Goal: Task Accomplishment & Management: Manage account settings

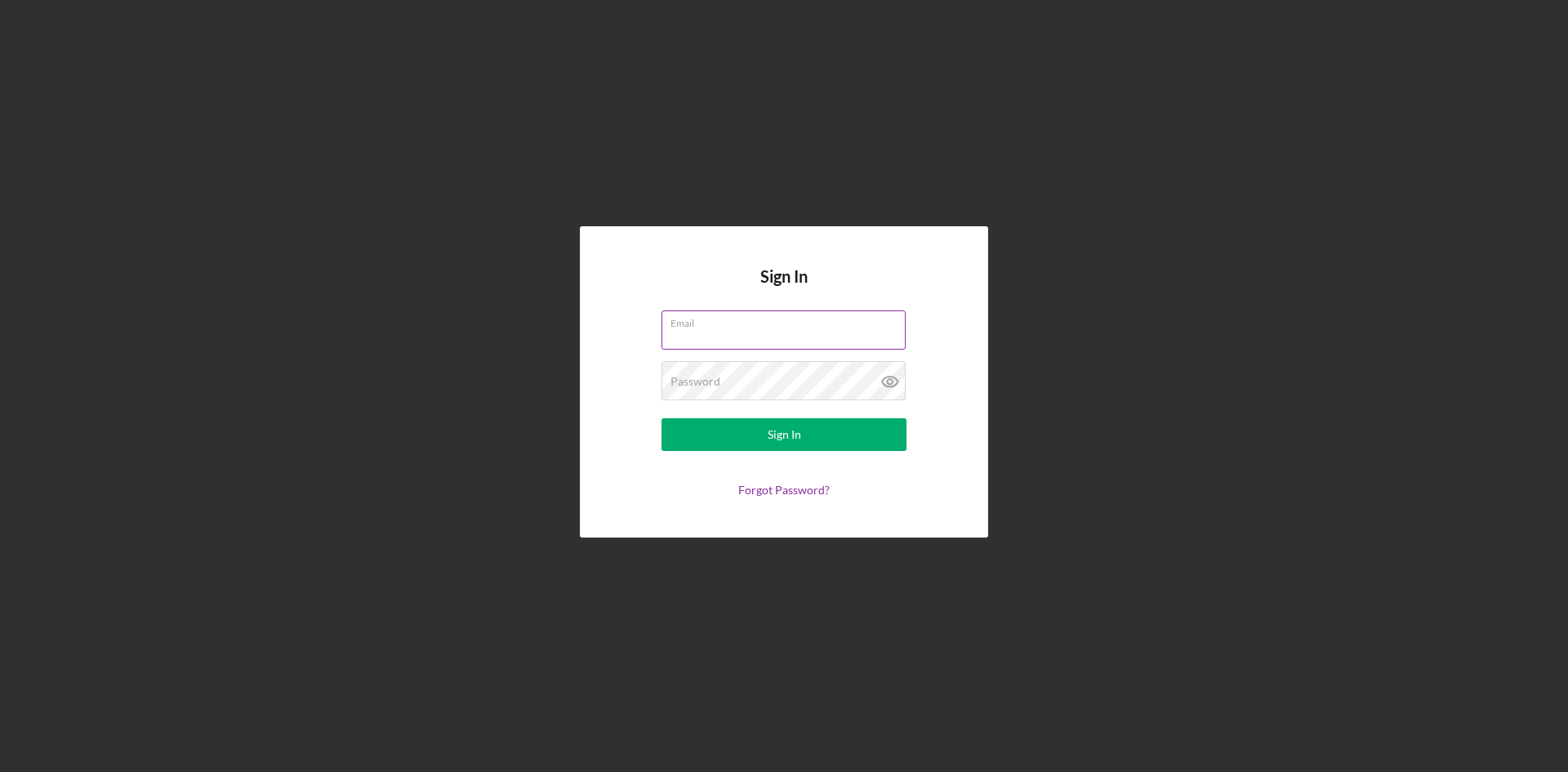
click at [787, 342] on input "Email" at bounding box center [784, 329] width 244 height 39
type input "[EMAIL_ADDRESS][DOMAIN_NAME]"
click at [771, 379] on div "Password Required" at bounding box center [784, 381] width 245 height 41
click at [661, 418] on button "Sign In" at bounding box center [784, 434] width 245 height 32
click at [773, 419] on div "Sign In" at bounding box center [784, 434] width 33 height 32
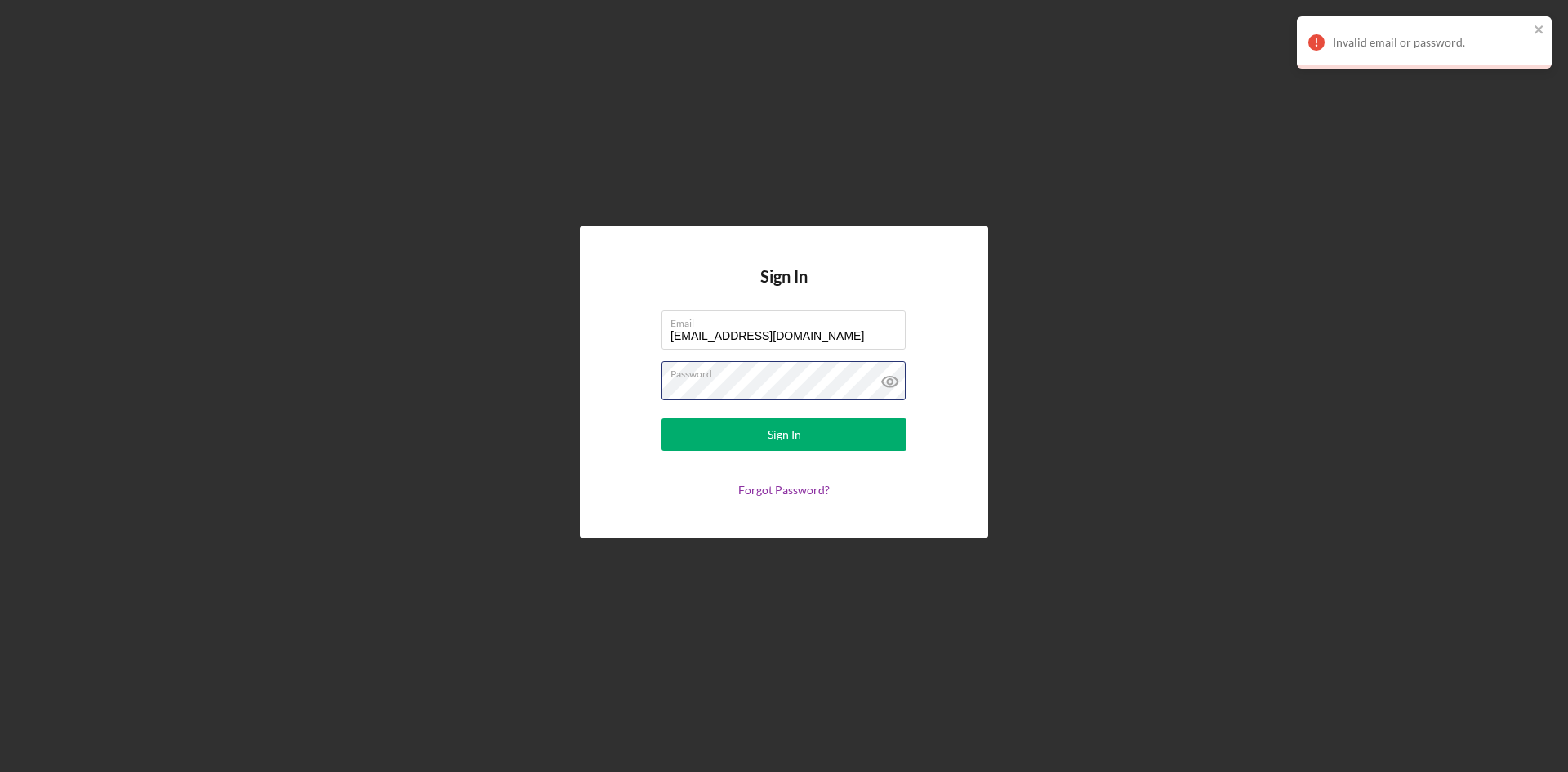
click at [661, 418] on button "Sign In" at bounding box center [784, 434] width 245 height 32
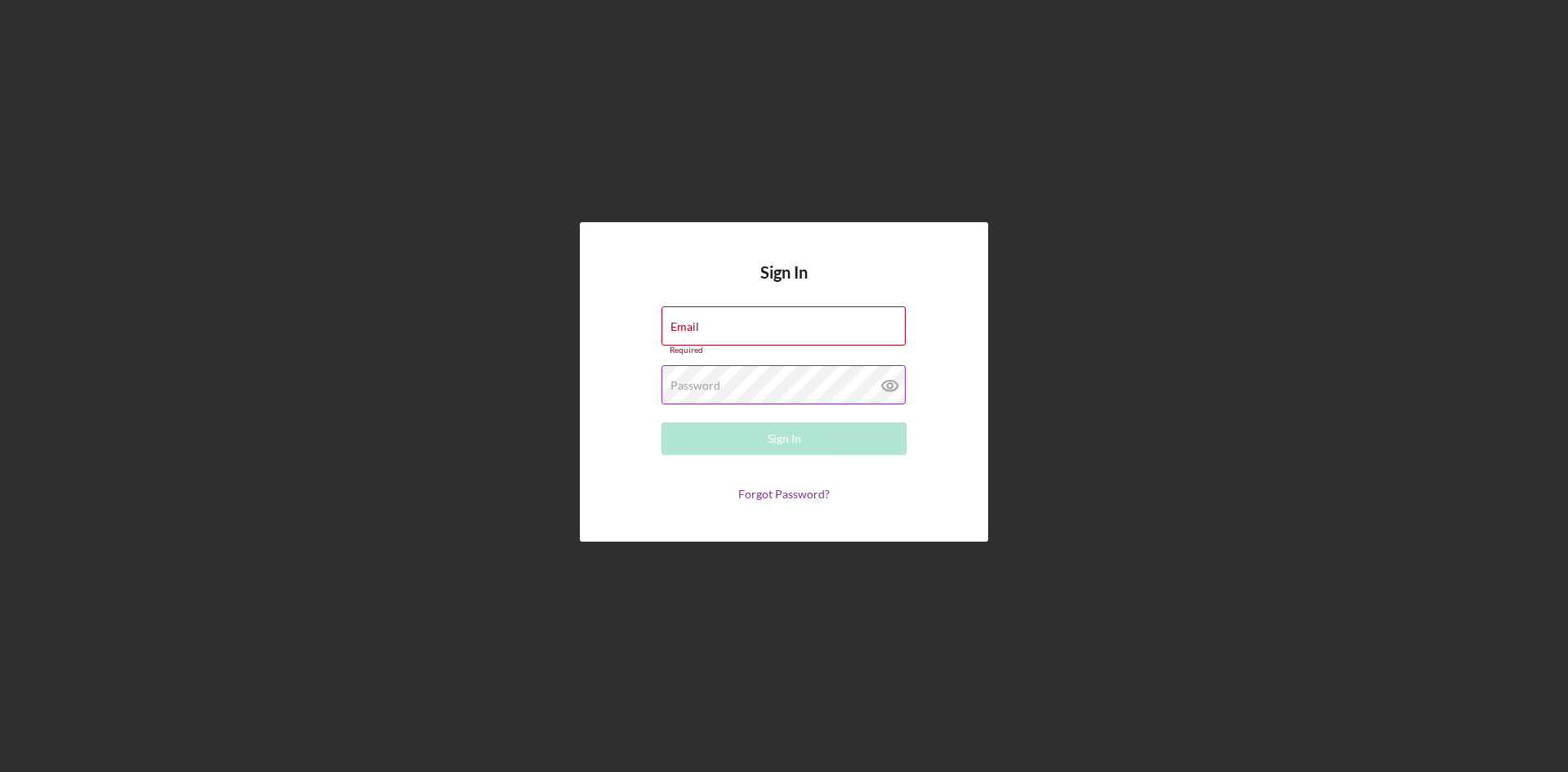
click at [885, 387] on icon at bounding box center [889, 385] width 41 height 41
click at [885, 387] on icon at bounding box center [889, 386] width 15 height 10
drag, startPoint x: 778, startPoint y: 279, endPoint x: 777, endPoint y: 335, distance: 56.0
click at [778, 281] on h4 "Sign In" at bounding box center [784, 284] width 48 height 43
click at [777, 333] on input "Email" at bounding box center [784, 325] width 244 height 39
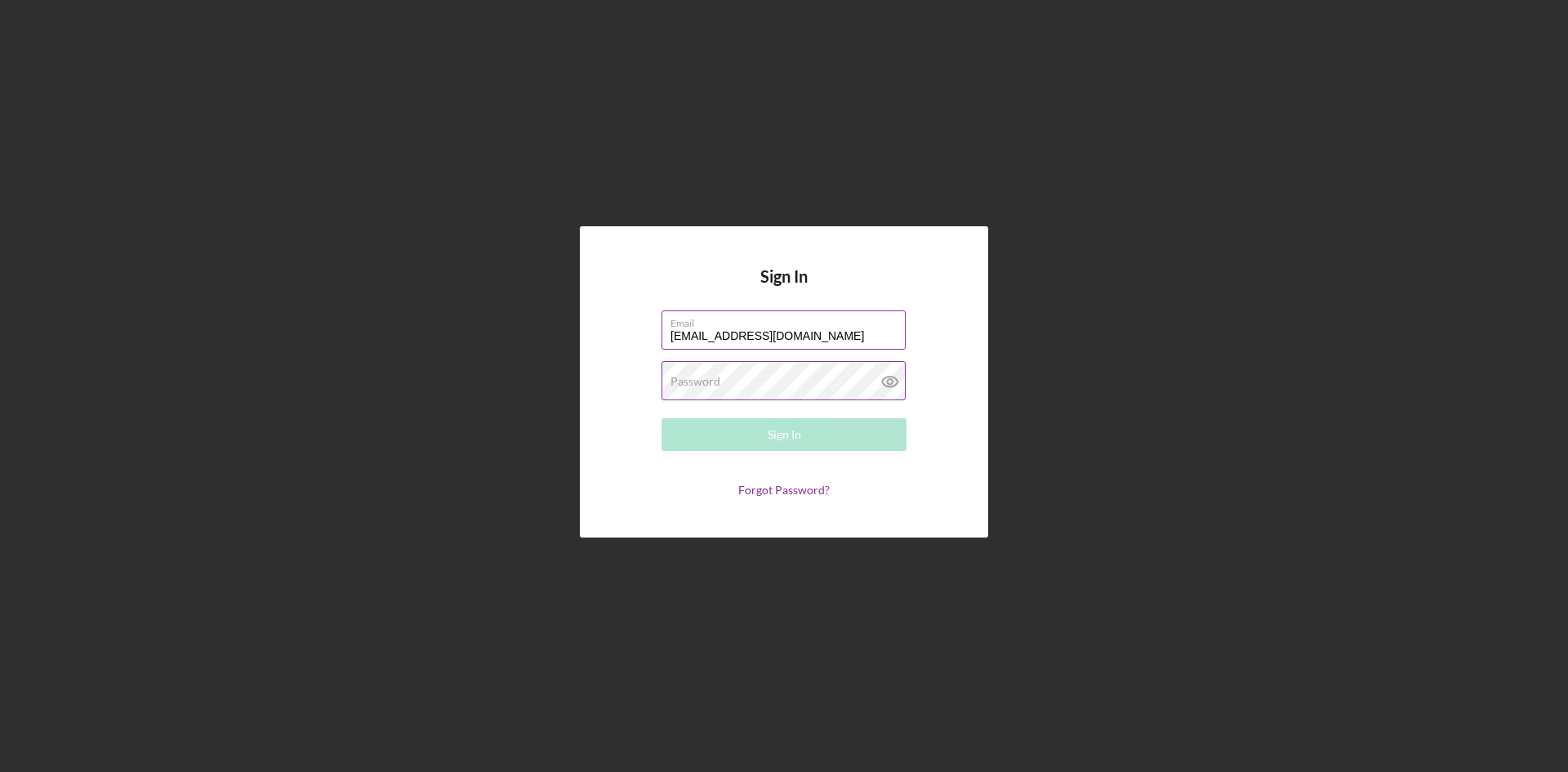
drag, startPoint x: 787, startPoint y: 331, endPoint x: 794, endPoint y: 339, distance: 10.6
click at [792, 337] on input "loans@elpajarocdc.org" at bounding box center [784, 329] width 244 height 39
click at [802, 341] on input "loans@elpajarocdc.org" at bounding box center [784, 329] width 244 height 39
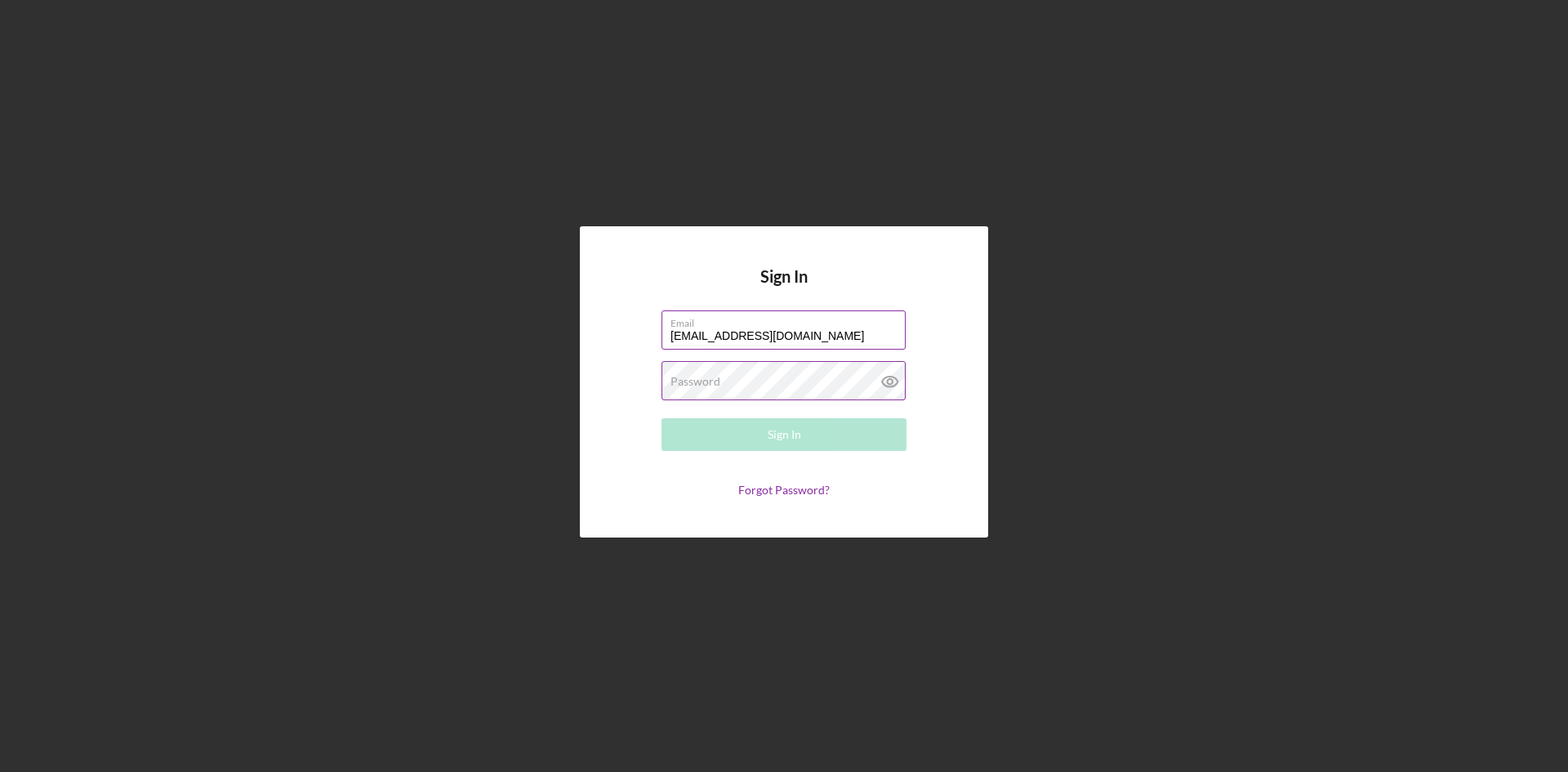
click at [802, 341] on input "loans@elpajarocdc.org" at bounding box center [784, 329] width 244 height 39
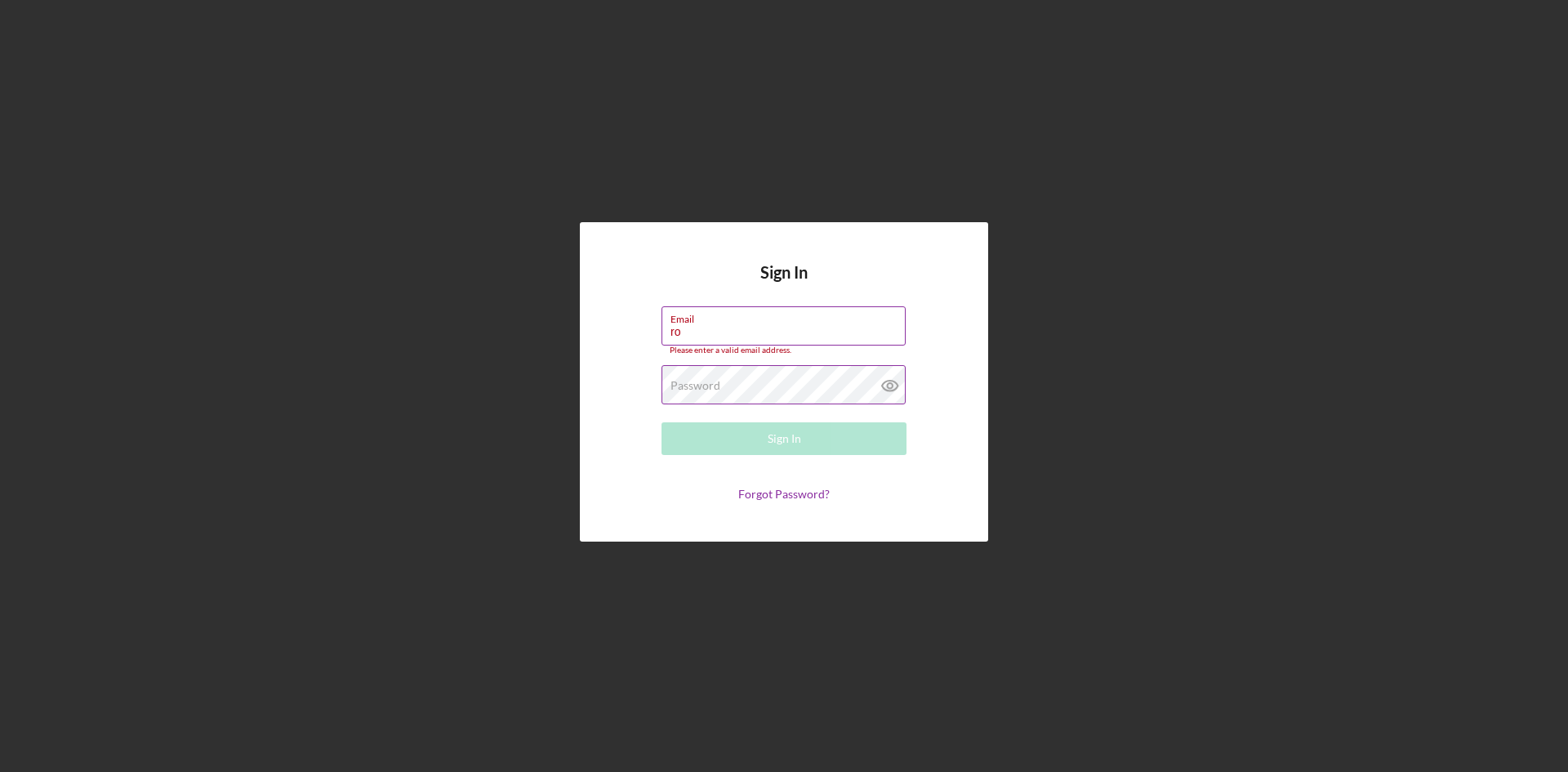
type input "r"
type input "[EMAIL_ADDRESS][DOMAIN_NAME]"
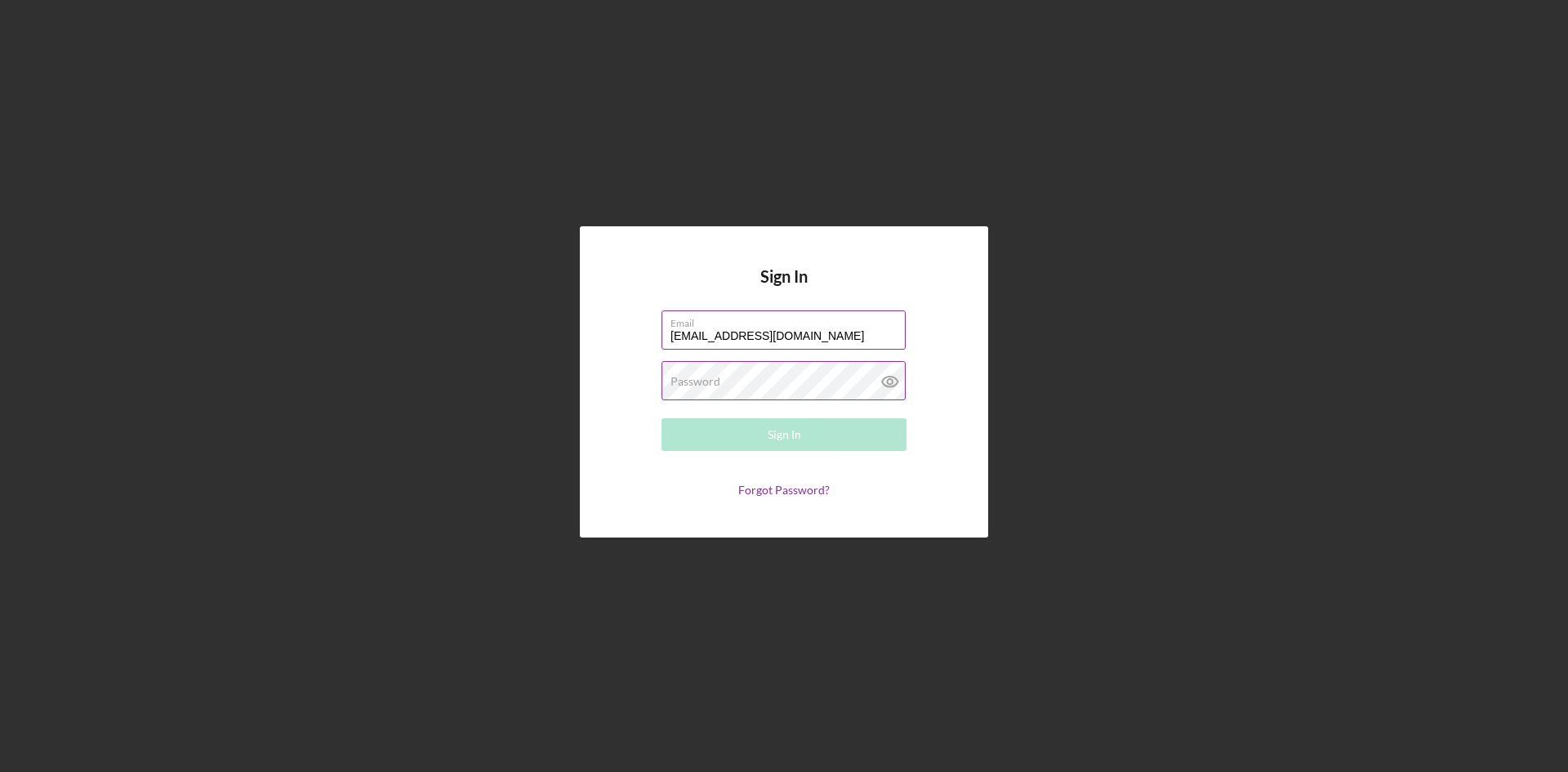
click at [795, 376] on div "Password Required" at bounding box center [784, 381] width 245 height 41
click at [661, 418] on button "Sign In" at bounding box center [784, 434] width 245 height 32
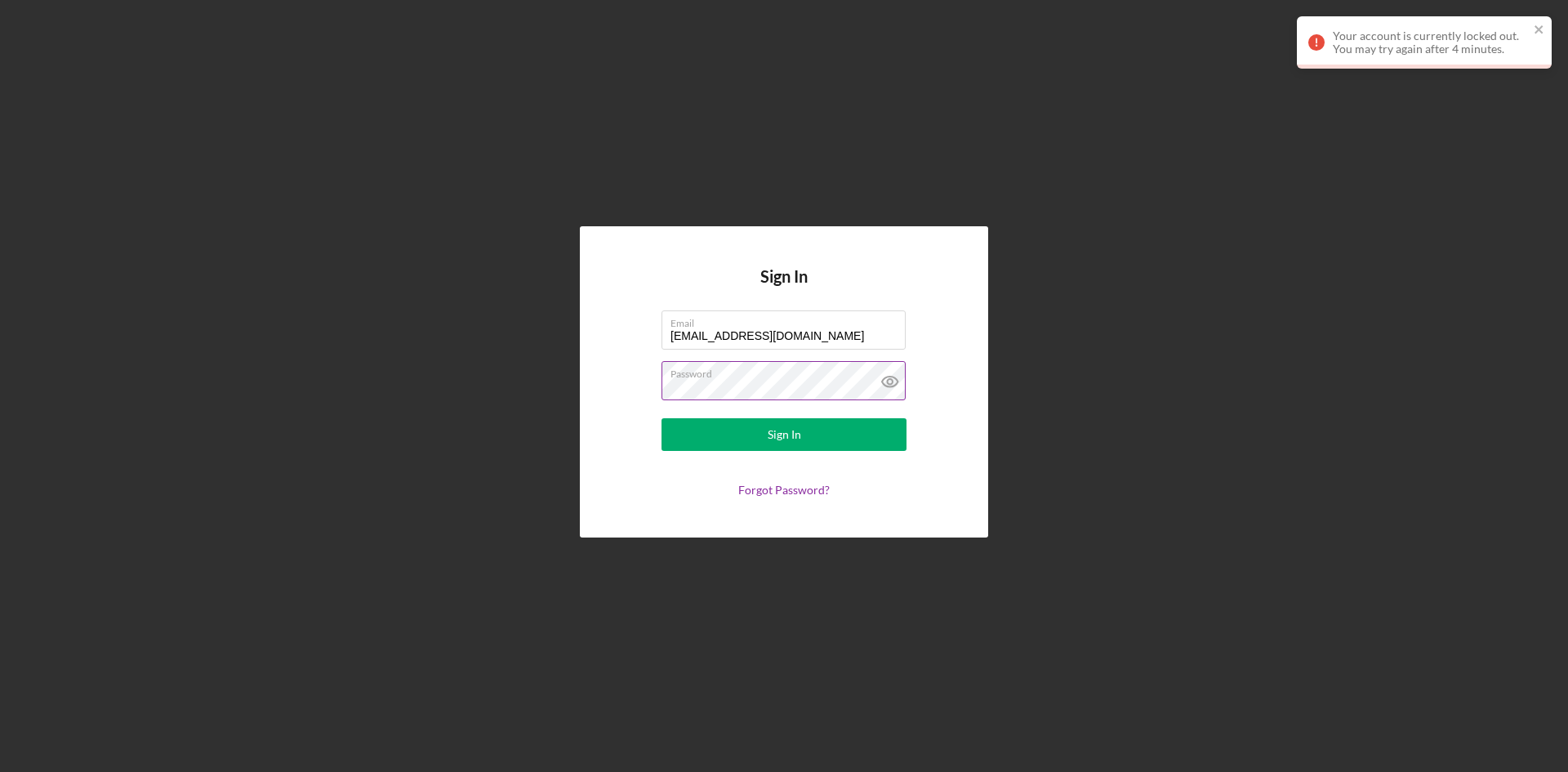
click at [661, 418] on button "Sign In" at bounding box center [784, 434] width 245 height 32
click at [804, 495] on link "Forgot Password?" at bounding box center [784, 490] width 92 height 14
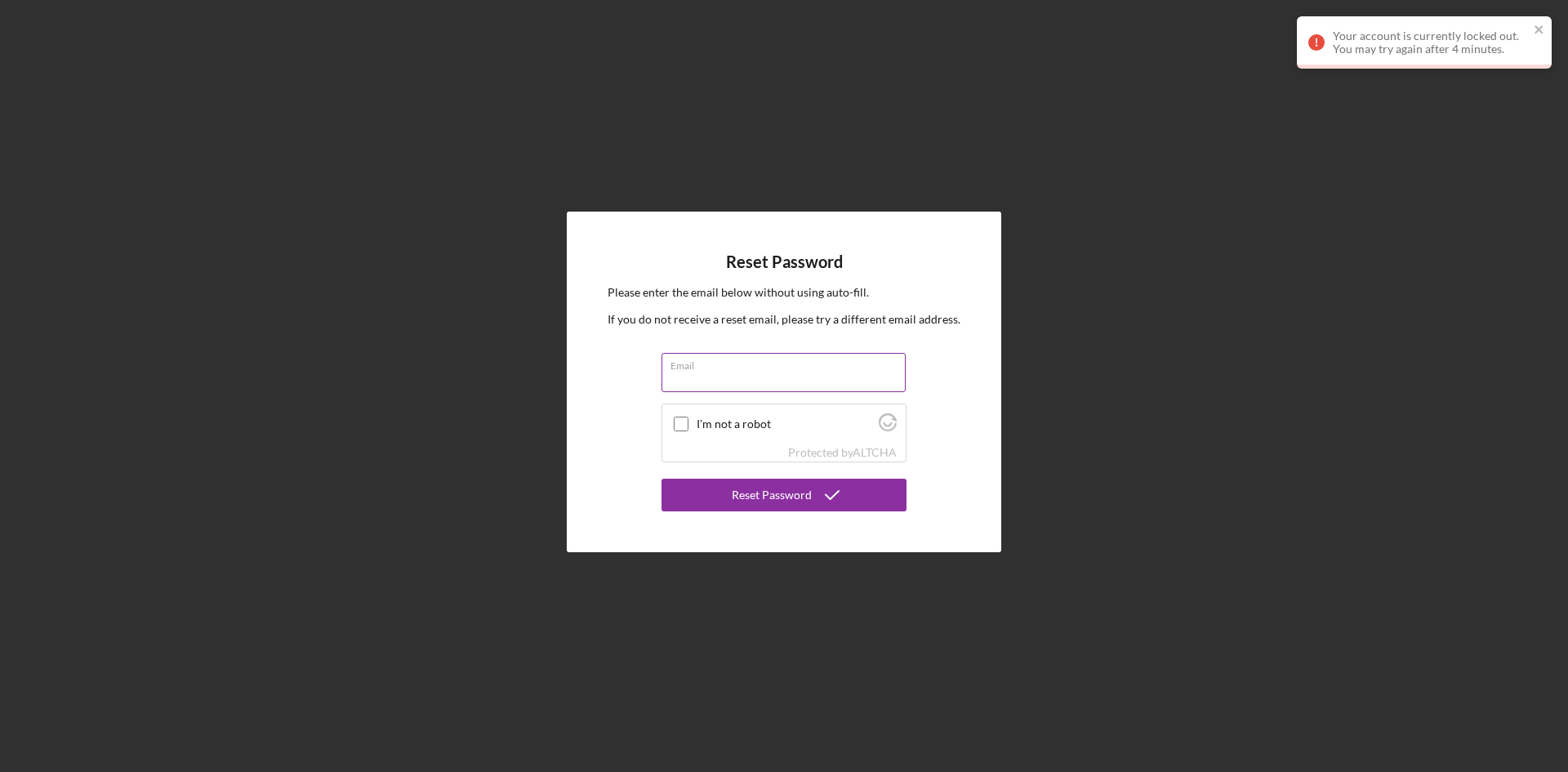
click at [690, 386] on input "Email" at bounding box center [784, 372] width 244 height 39
type input "[EMAIL_ADDRESS][DOMAIN_NAME]"
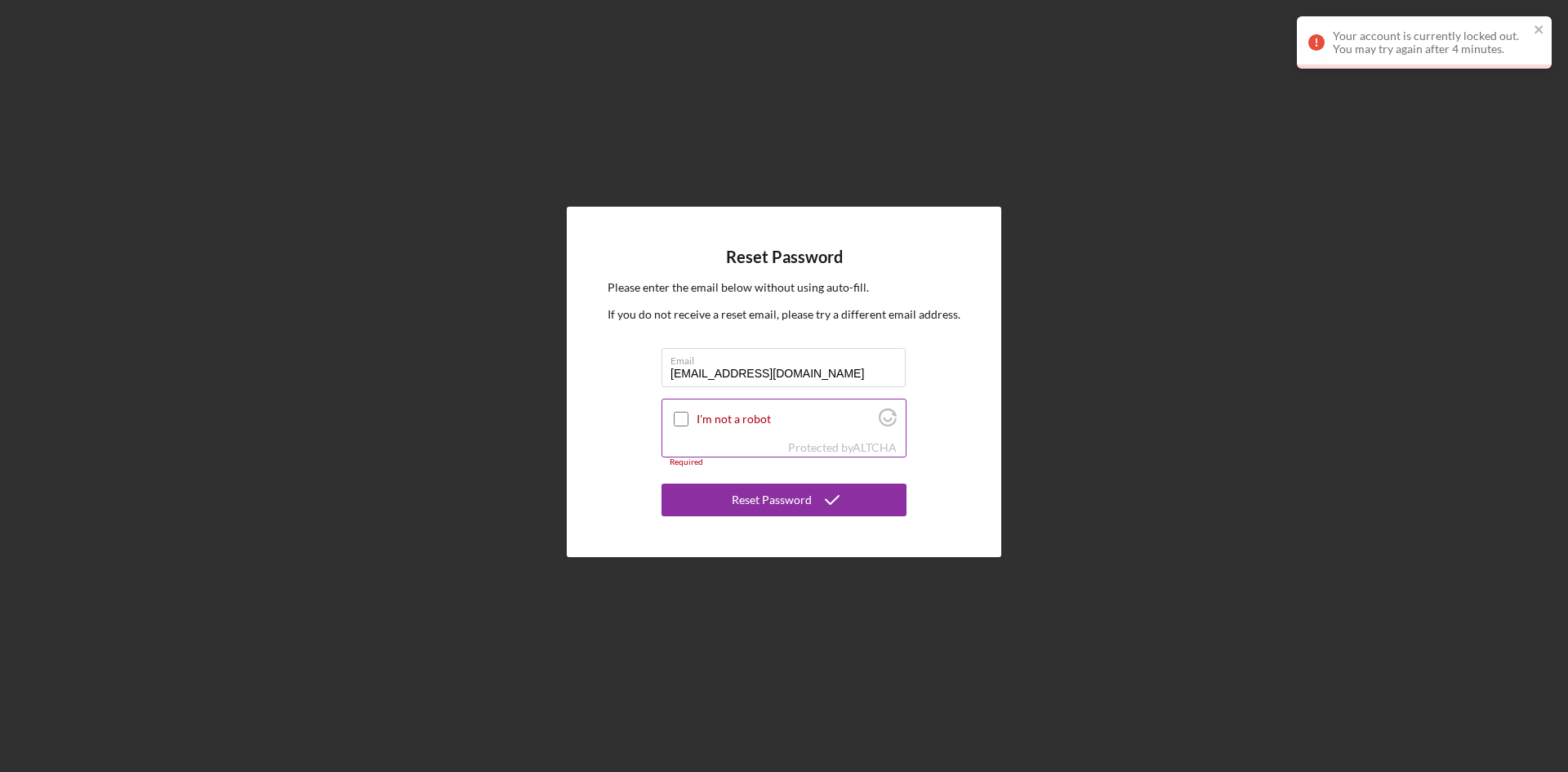
click at [685, 420] on input "I'm not a robot" at bounding box center [680, 418] width 14 height 14
checkbox input "true"
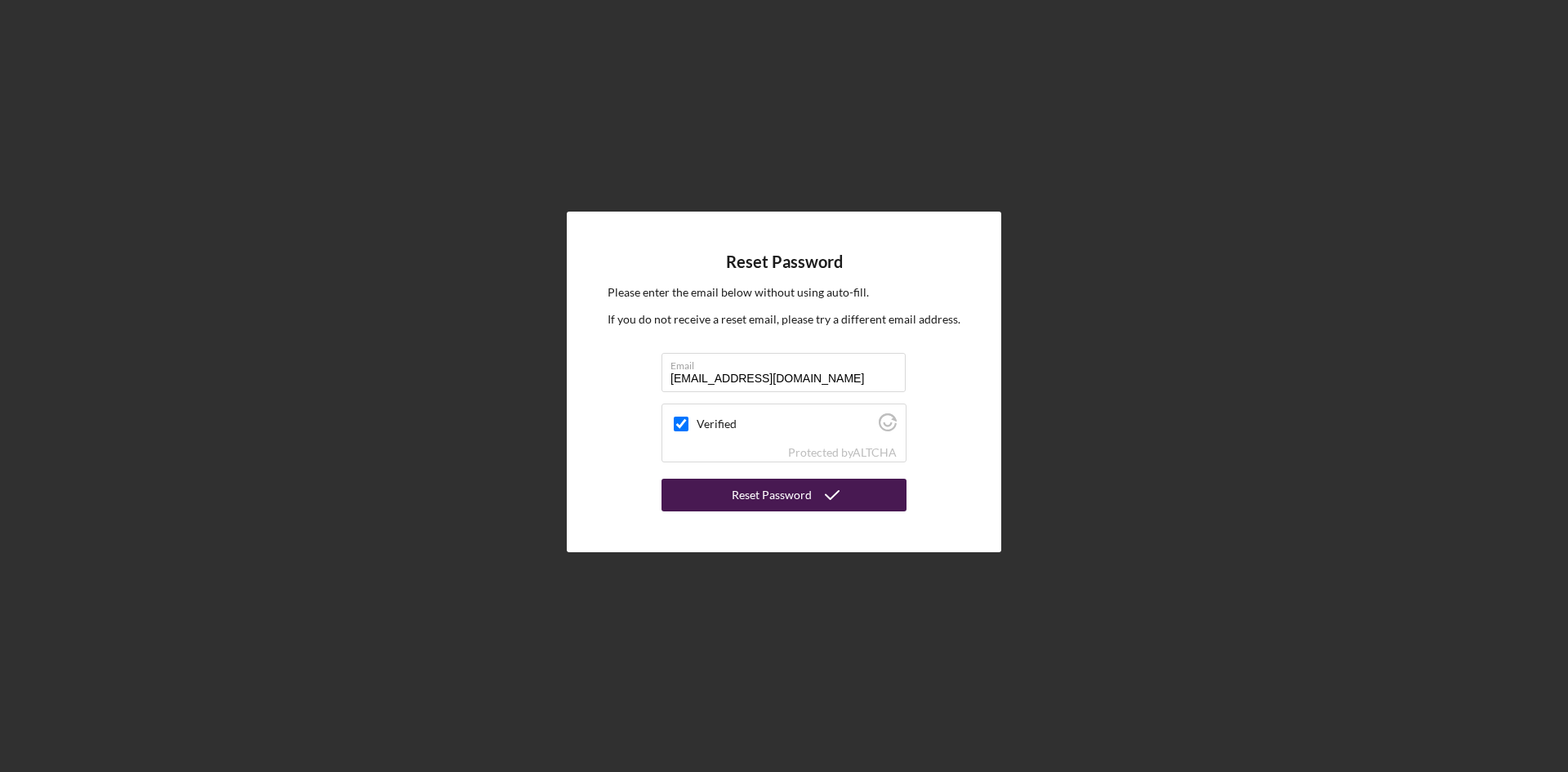
click at [740, 503] on div "Reset Password" at bounding box center [772, 494] width 80 height 32
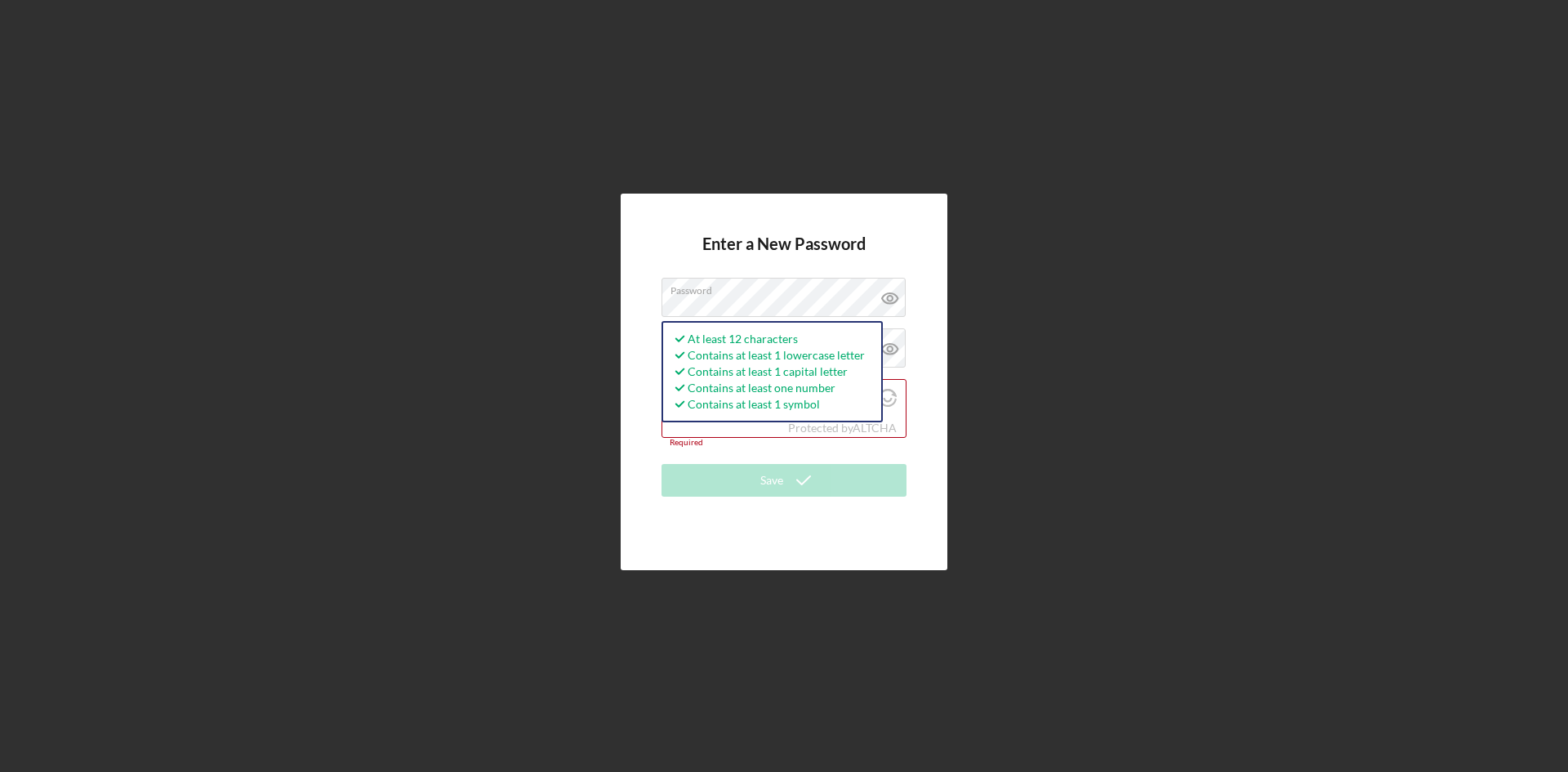
click at [767, 200] on div "Enter a New Password Password At least 12 characters Contains at least 1 lowerc…" at bounding box center [784, 382] width 326 height 376
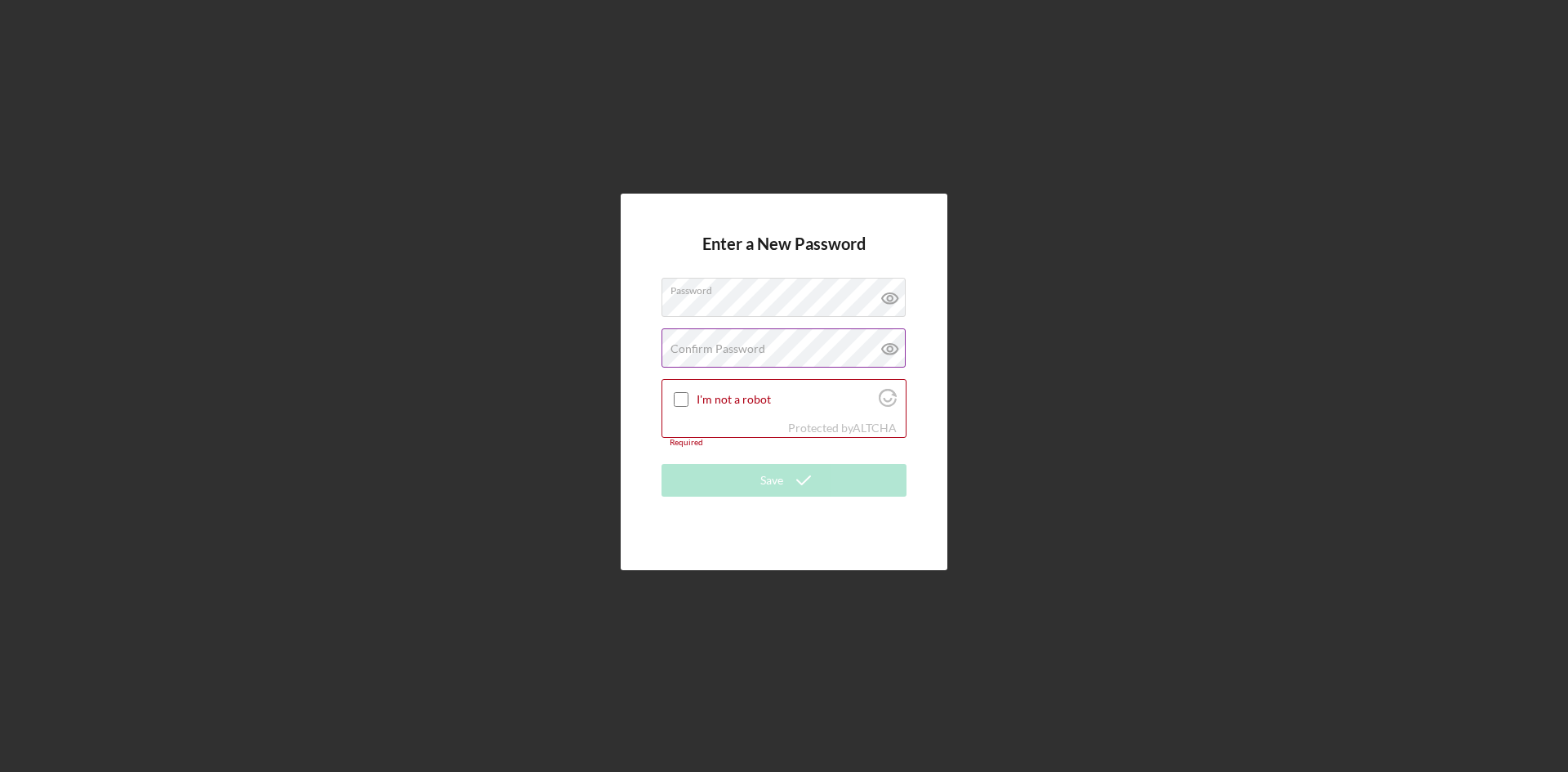
click at [721, 345] on label "Confirm Password" at bounding box center [718, 349] width 94 height 13
click at [684, 404] on input "I'm not a robot" at bounding box center [680, 399] width 14 height 14
checkbox input "true"
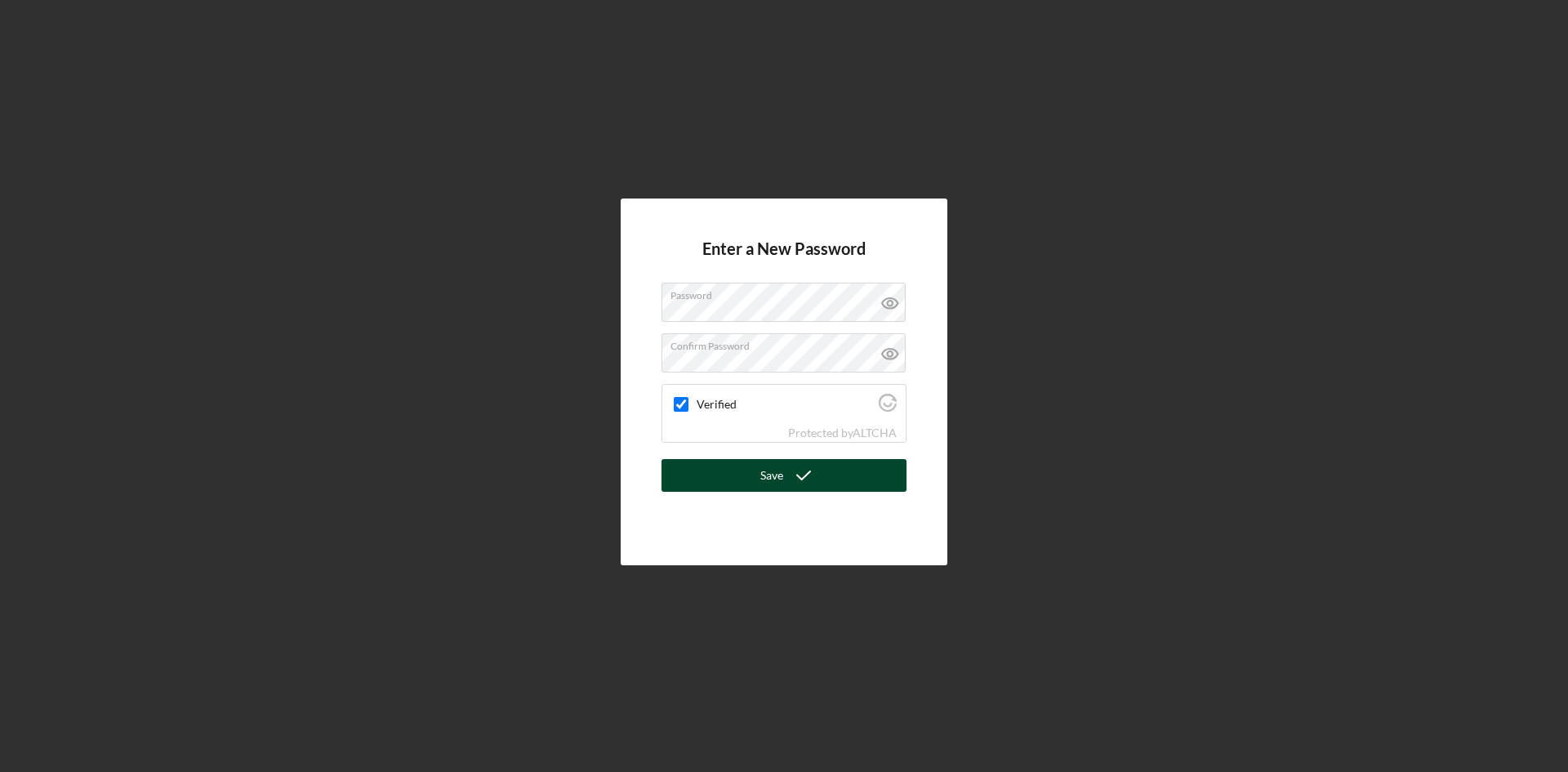
click at [715, 487] on button "Save" at bounding box center [784, 475] width 245 height 32
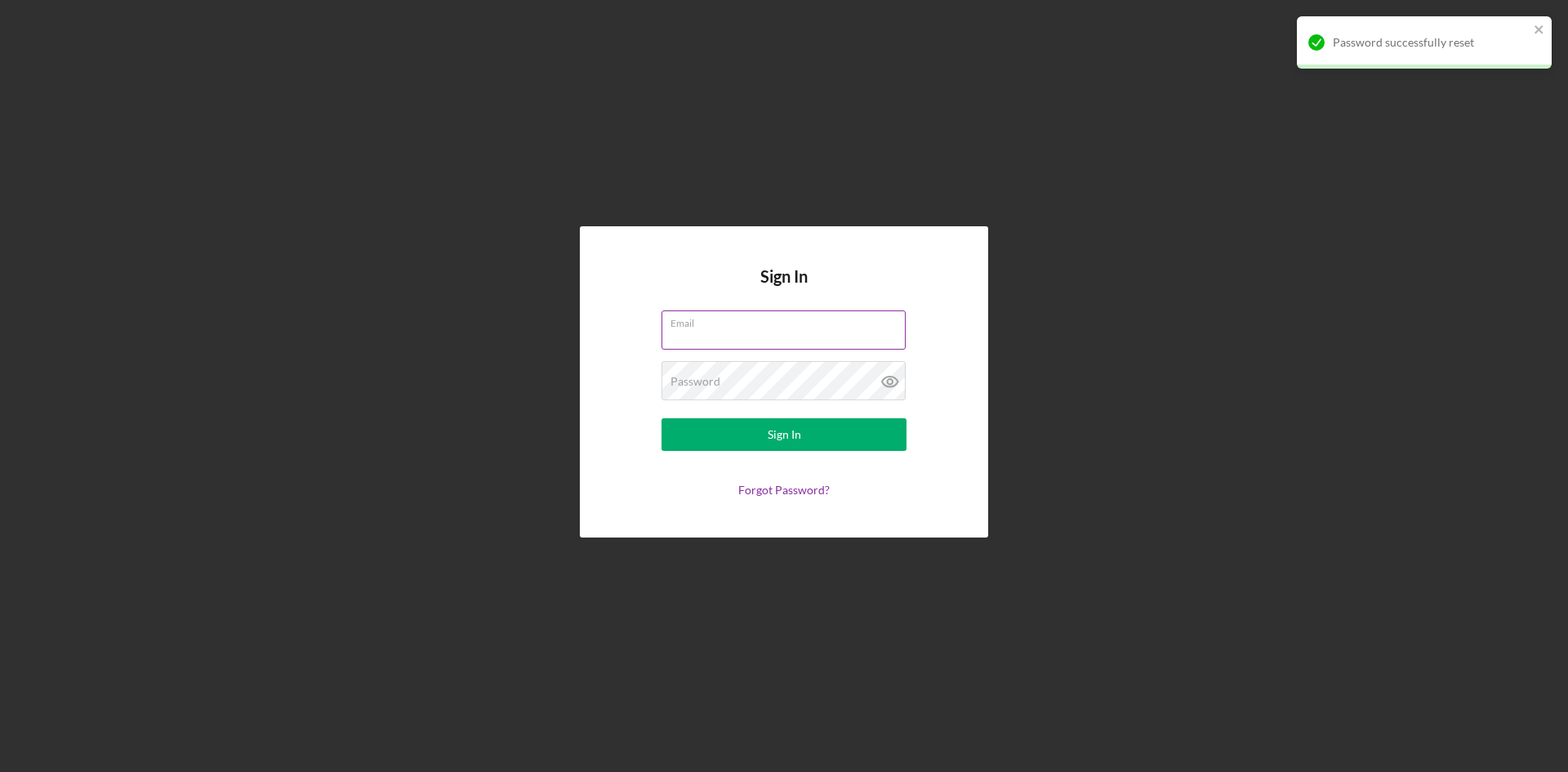
click at [783, 340] on input "Email" at bounding box center [784, 329] width 244 height 39
type input "[EMAIL_ADDRESS][DOMAIN_NAME]"
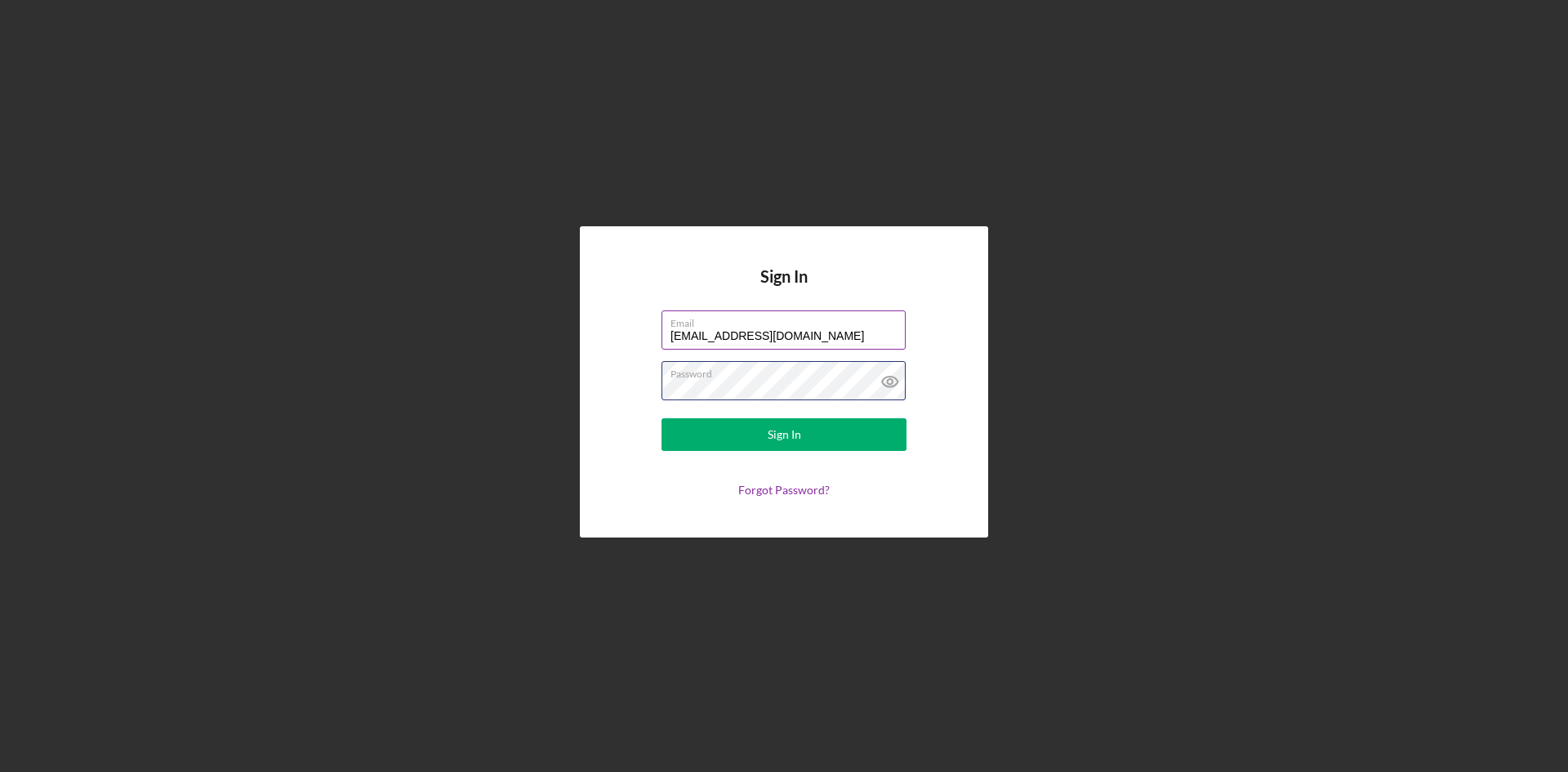
click at [661, 418] on button "Sign In" at bounding box center [784, 434] width 245 height 32
click at [886, 383] on icon at bounding box center [889, 381] width 41 height 41
click at [831, 429] on button "Sign In" at bounding box center [784, 434] width 245 height 32
click at [716, 437] on button "Sign In" at bounding box center [784, 434] width 245 height 32
